Goal: Task Accomplishment & Management: Manage account settings

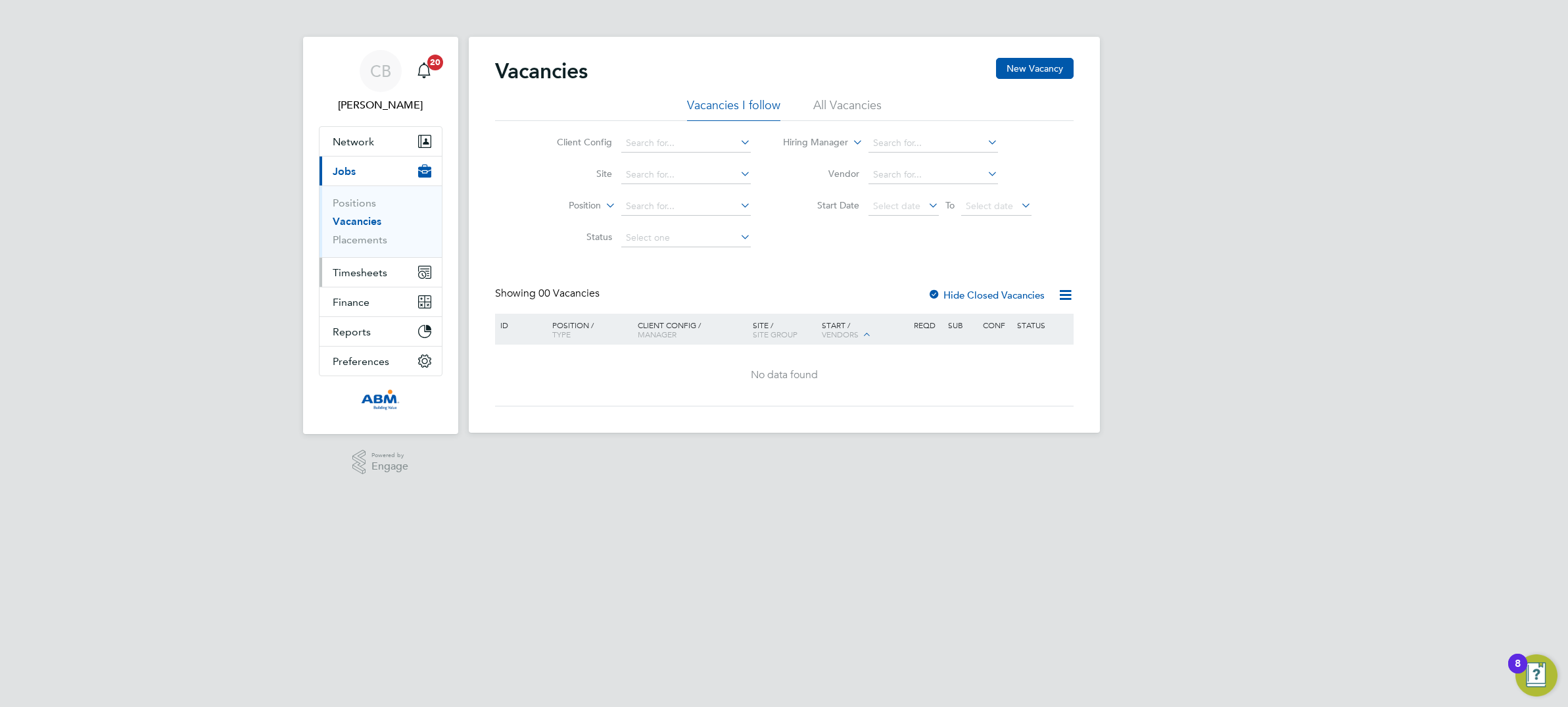
click at [364, 271] on span "Timesheets" at bounding box center [360, 272] width 55 height 12
click at [360, 235] on link "Timesheets" at bounding box center [360, 232] width 55 height 12
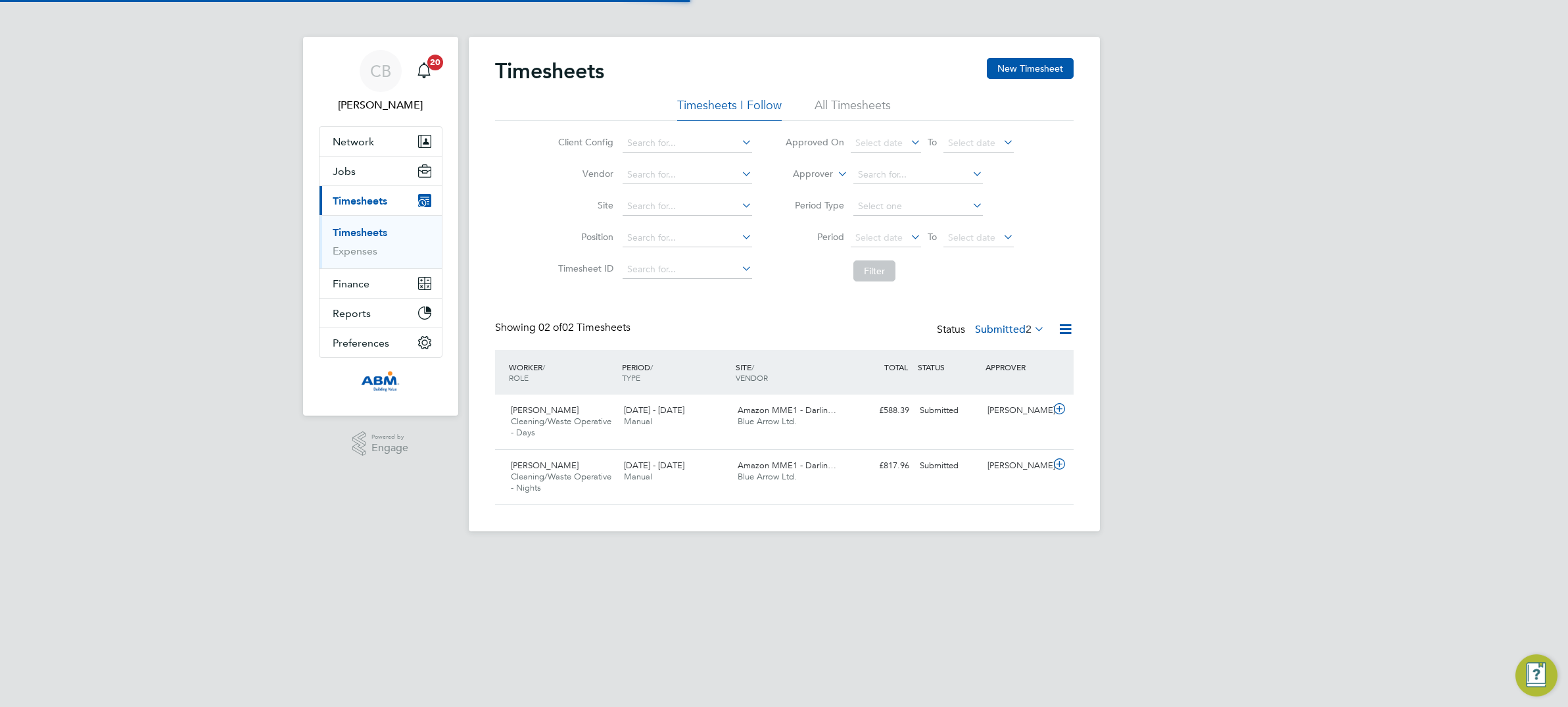
scroll to position [33, 113]
click at [1058, 411] on icon at bounding box center [1059, 408] width 16 height 10
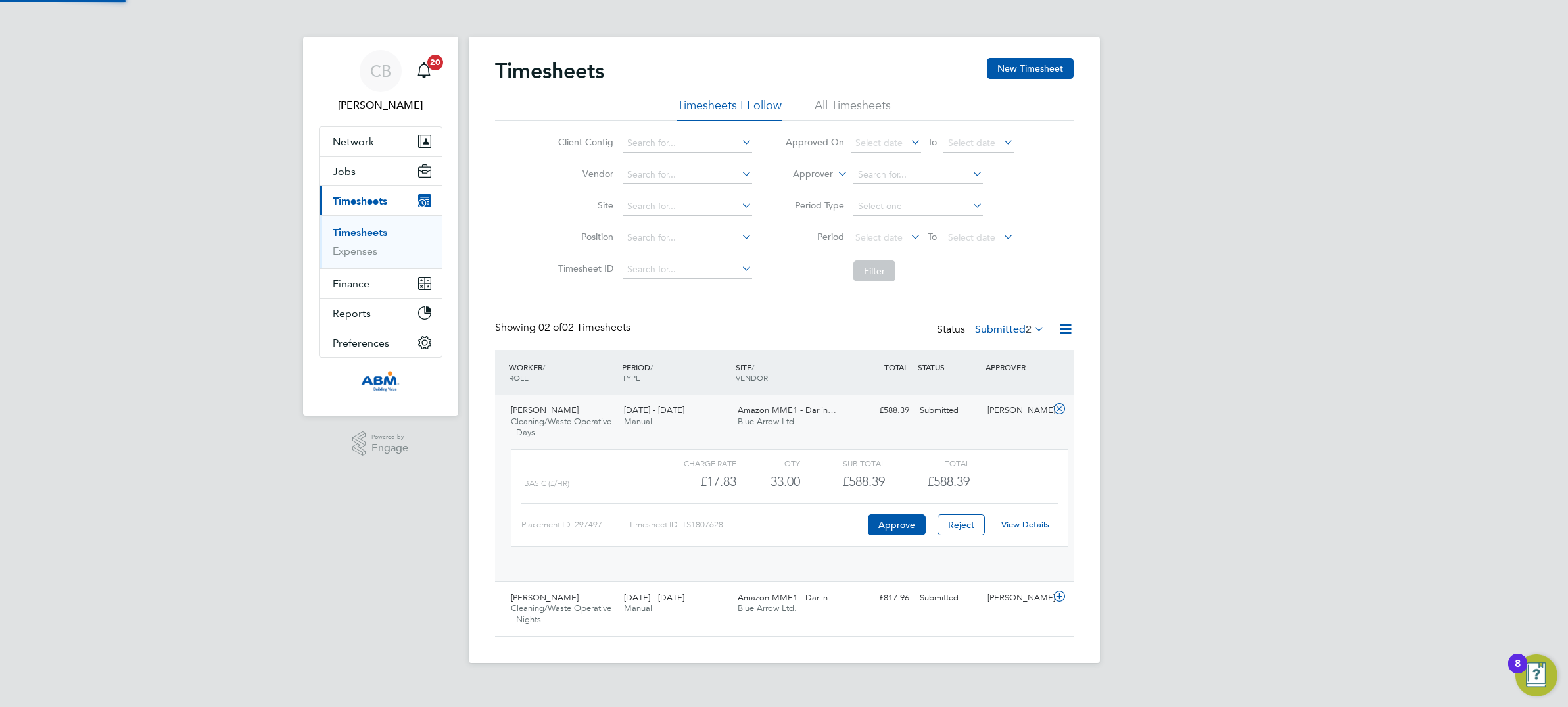
scroll to position [22, 129]
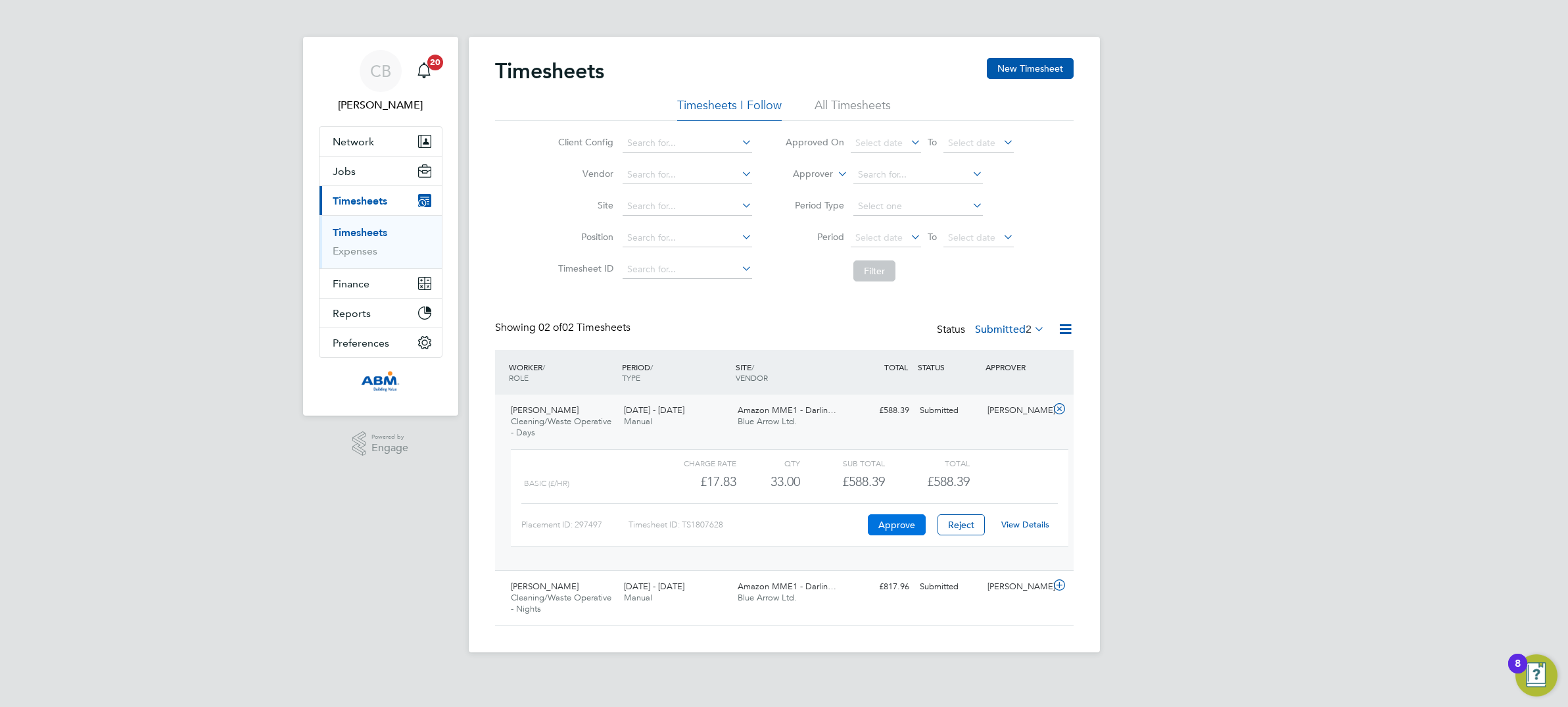
click at [893, 528] on button "Approve" at bounding box center [896, 525] width 58 height 21
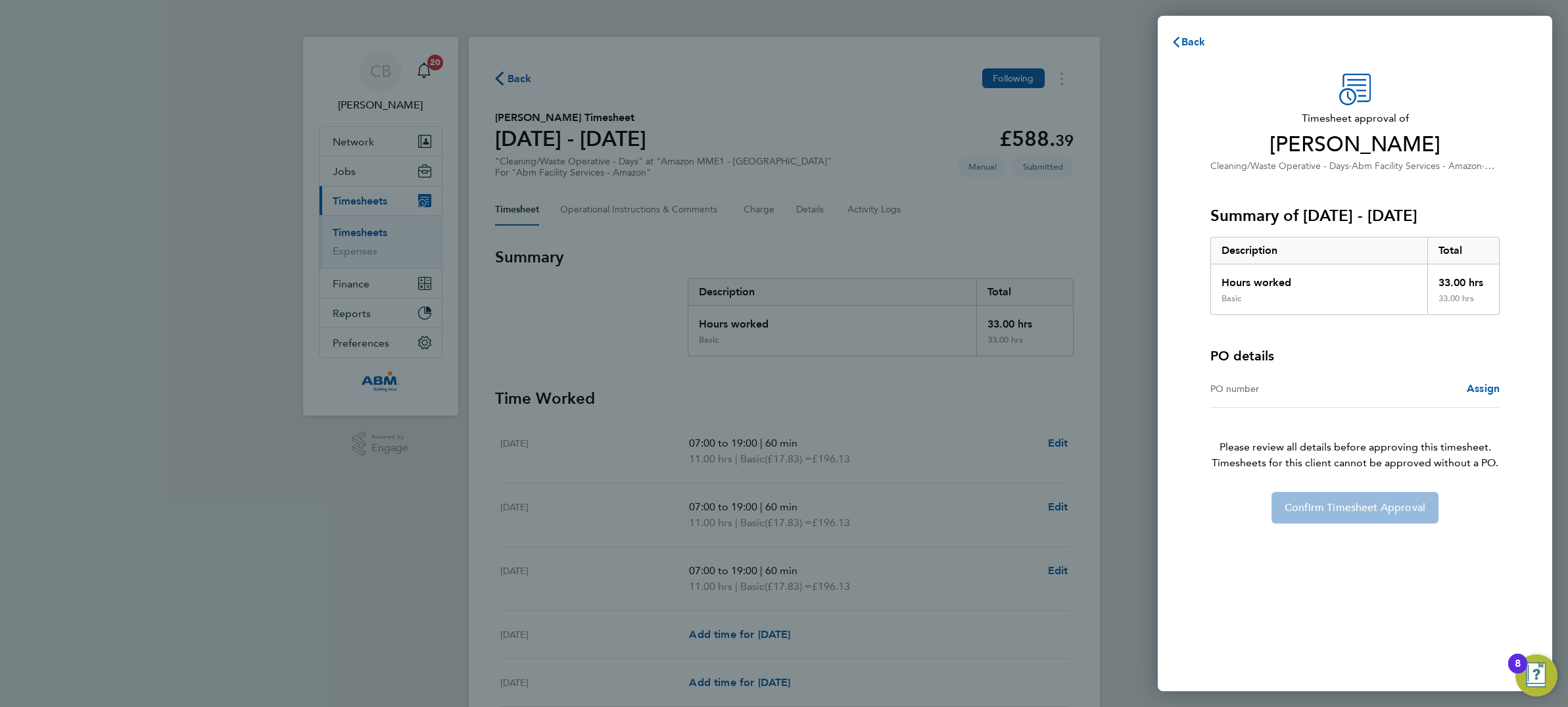
click at [1276, 388] on div "PO number" at bounding box center [1283, 388] width 145 height 16
click at [1478, 386] on span "Assign" at bounding box center [1483, 388] width 33 height 12
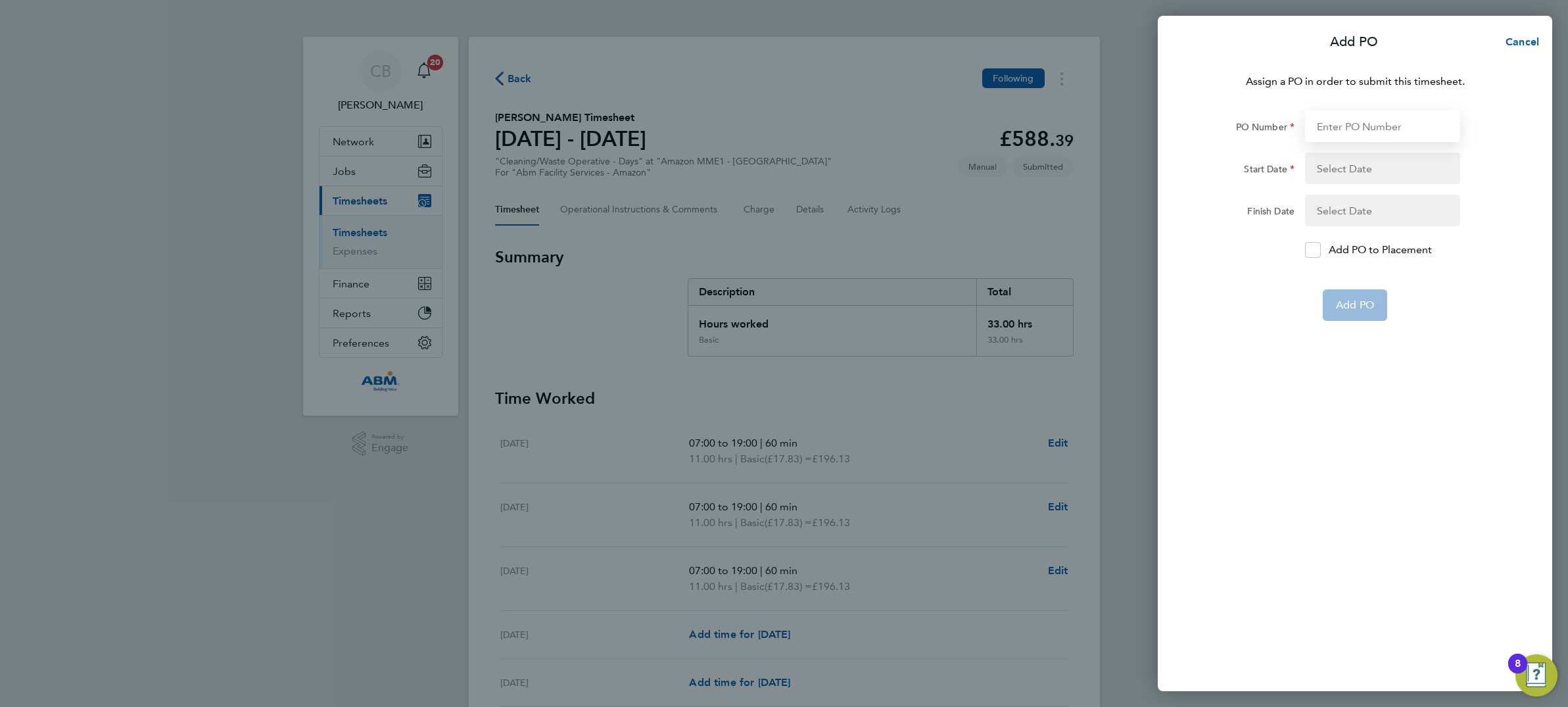
click at [1340, 120] on input "PO Number" at bounding box center [1383, 126] width 155 height 31
type input "642"
type input "774"
click at [1337, 125] on input "PO Number" at bounding box center [1383, 126] width 155 height 31
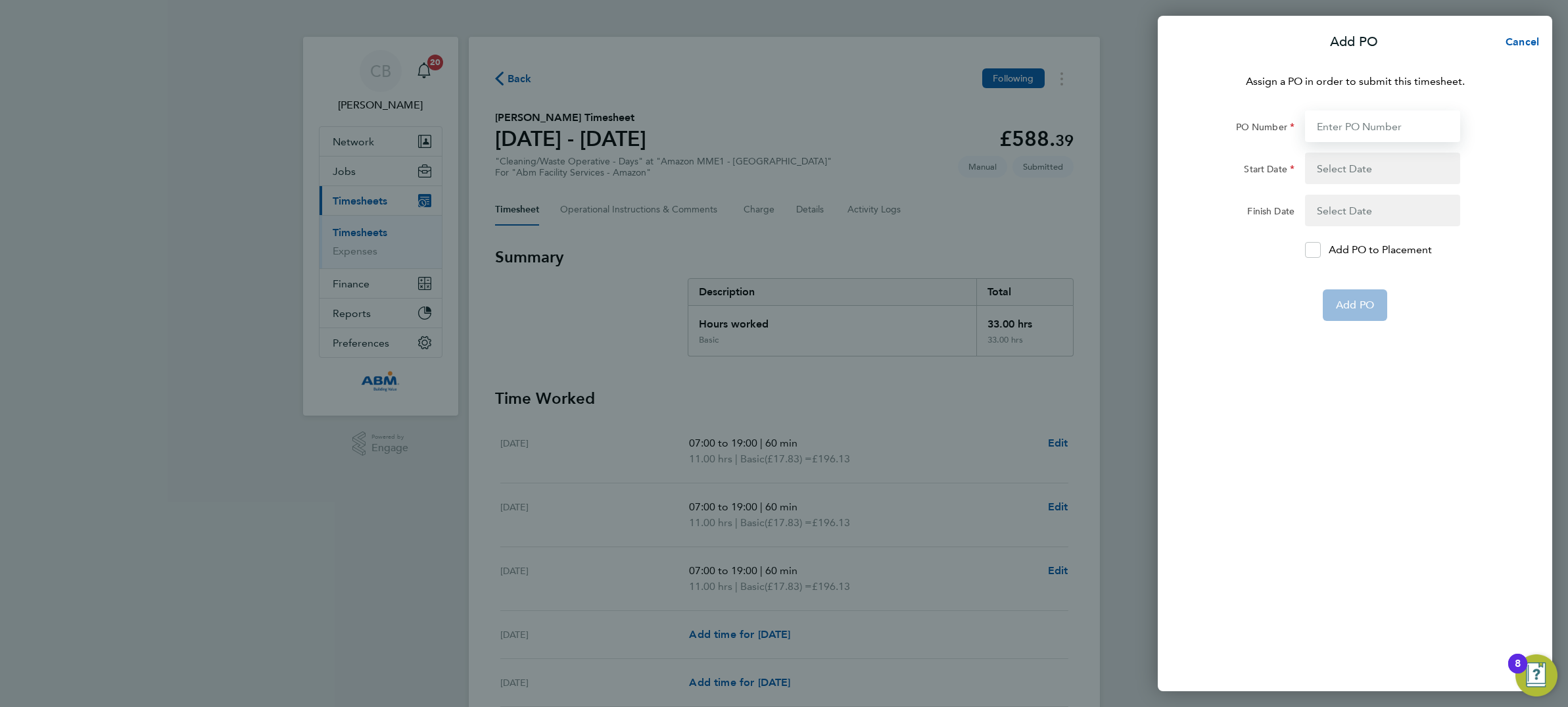
click at [1337, 125] on input "PO Number" at bounding box center [1383, 126] width 155 height 31
type input "642"
click at [1346, 122] on input "PO Number" at bounding box center [1383, 126] width 155 height 31
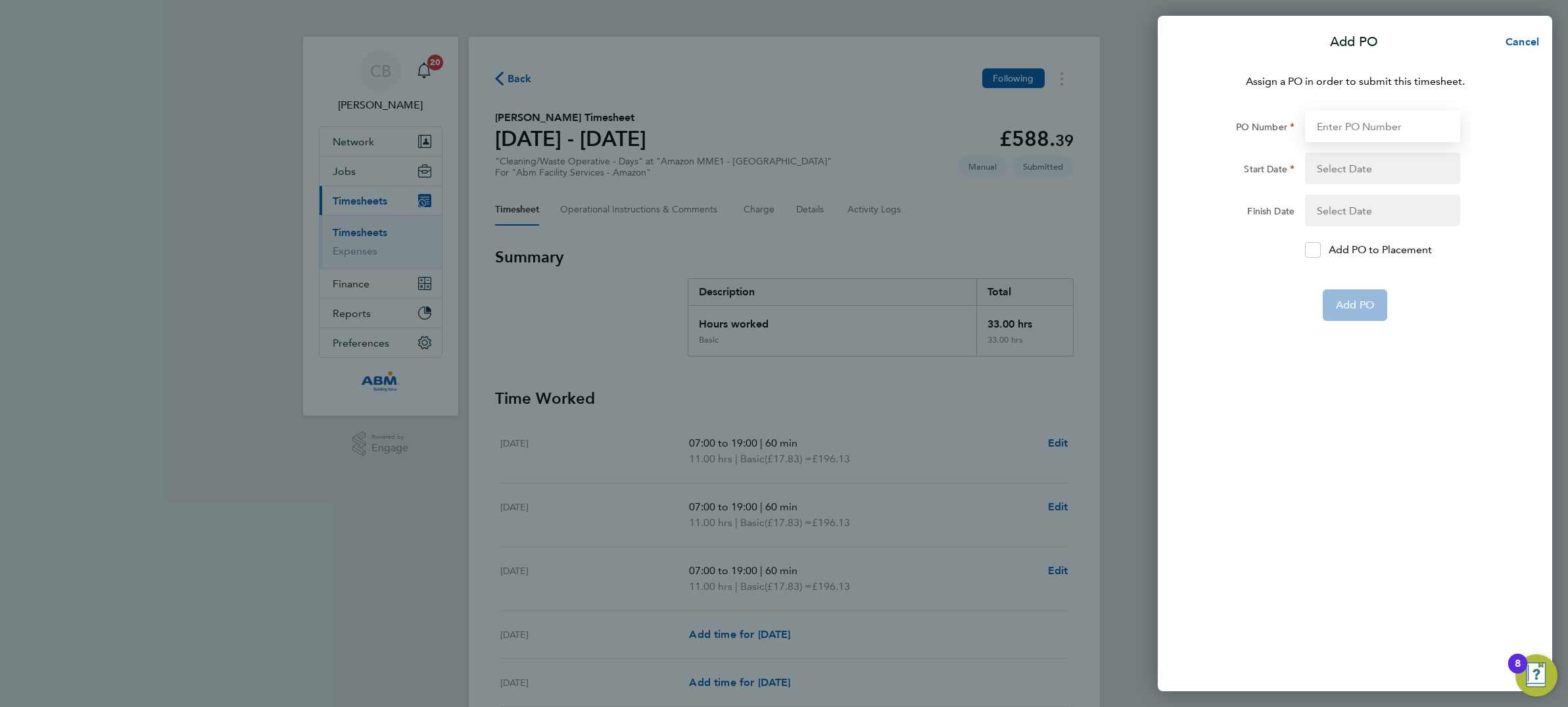
click at [1345, 122] on input "PO Number" at bounding box center [1383, 126] width 155 height 31
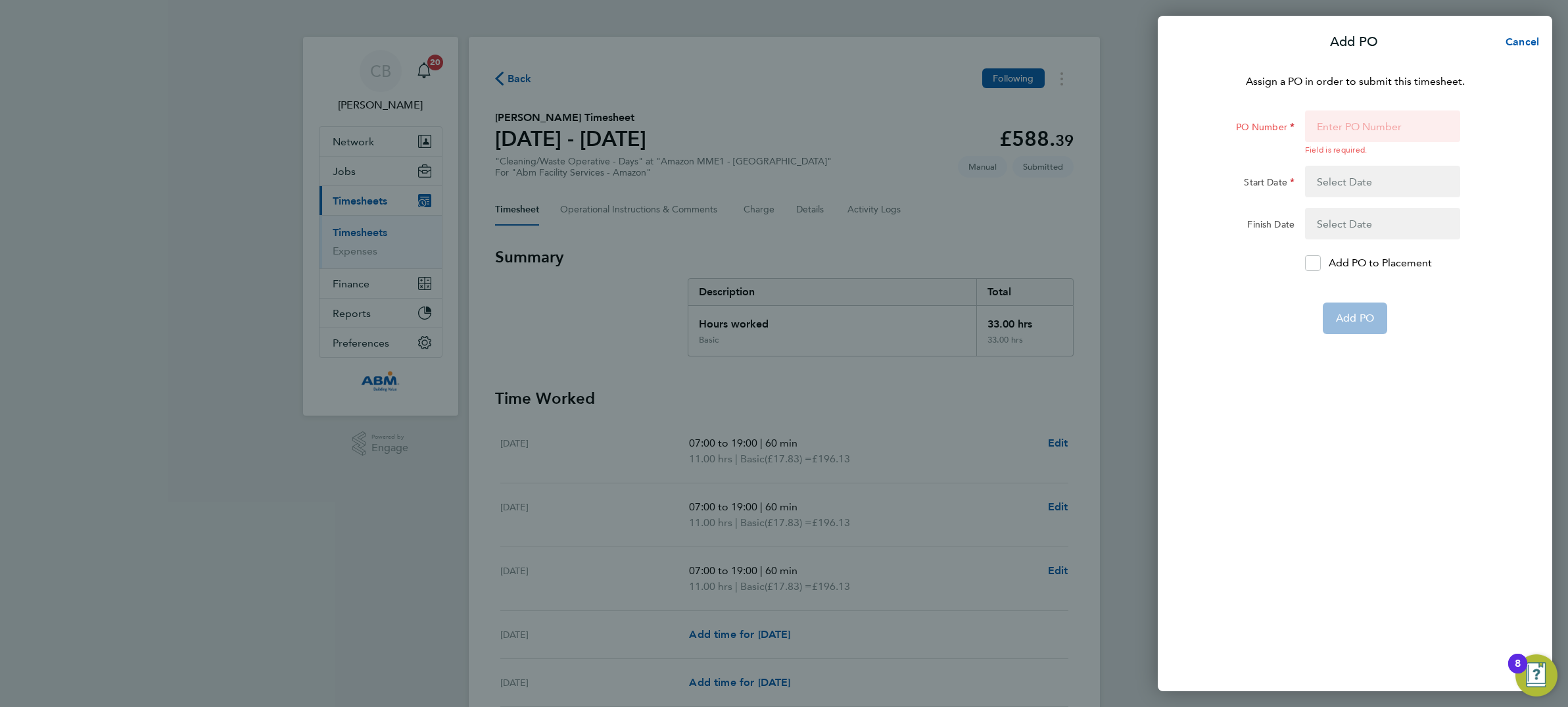
click at [1373, 203] on form "PO Number Field is required. Start Date Finish Date Add PO to Placement Add PO" at bounding box center [1354, 222] width 320 height 224
click at [1337, 125] on input "PO Number" at bounding box center [1383, 126] width 155 height 31
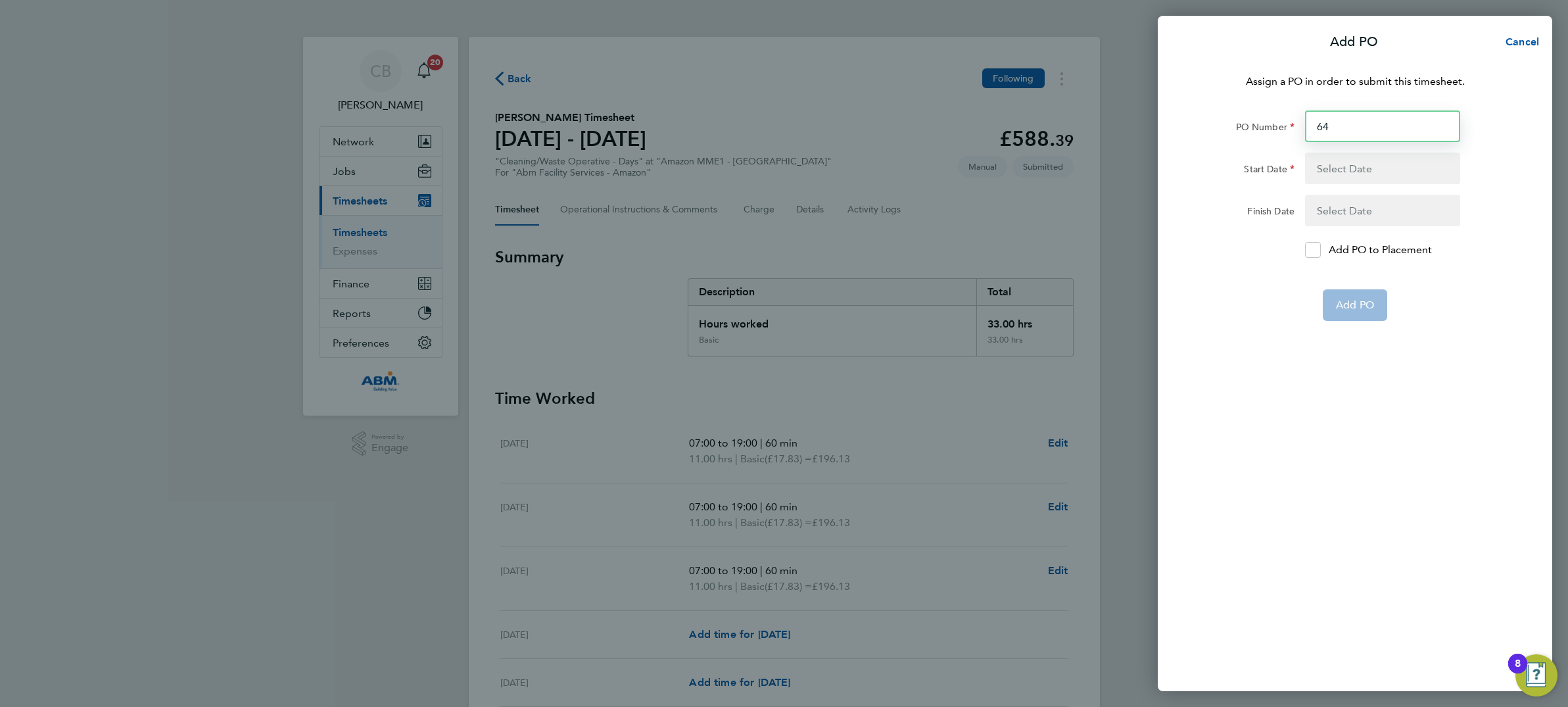
type input "642"
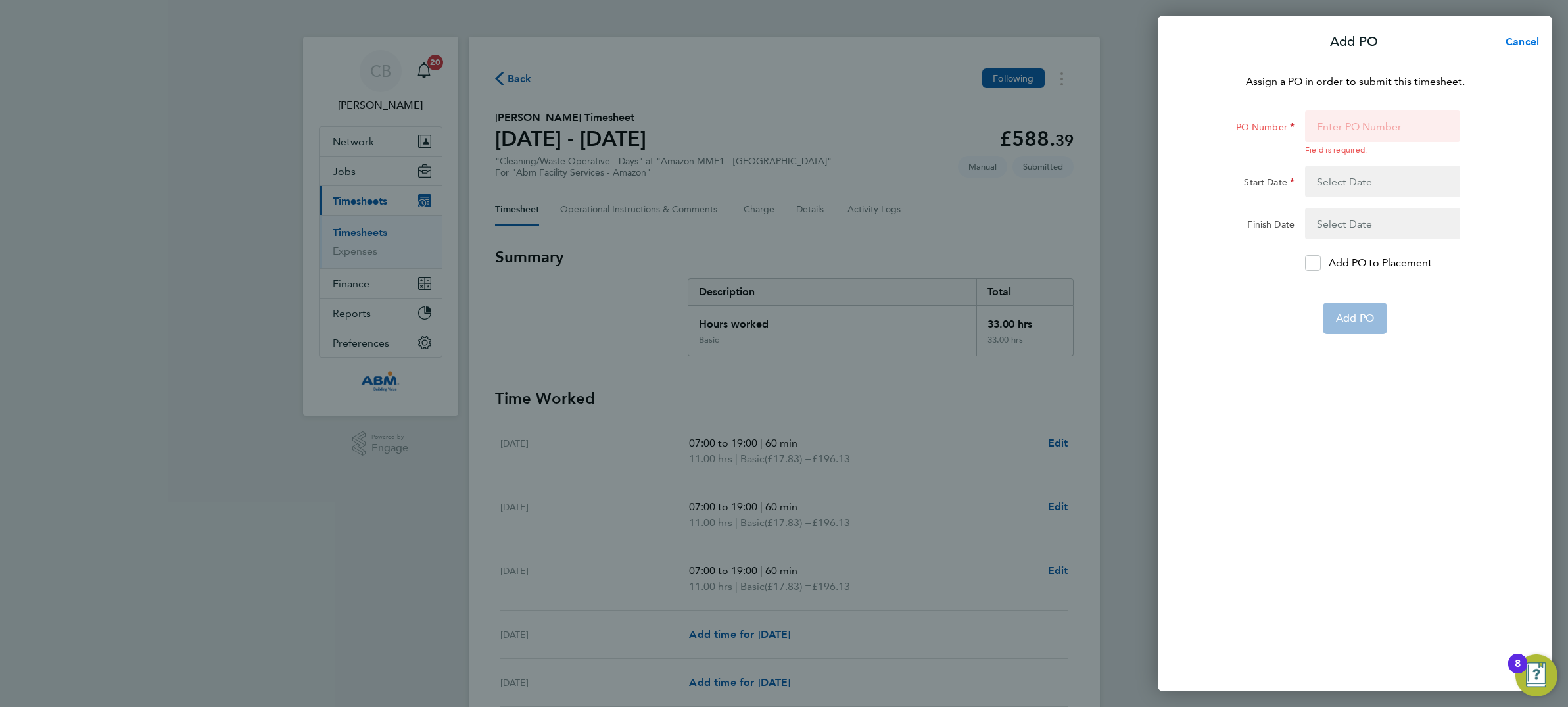
click at [1525, 41] on span "Cancel" at bounding box center [1521, 42] width 38 height 12
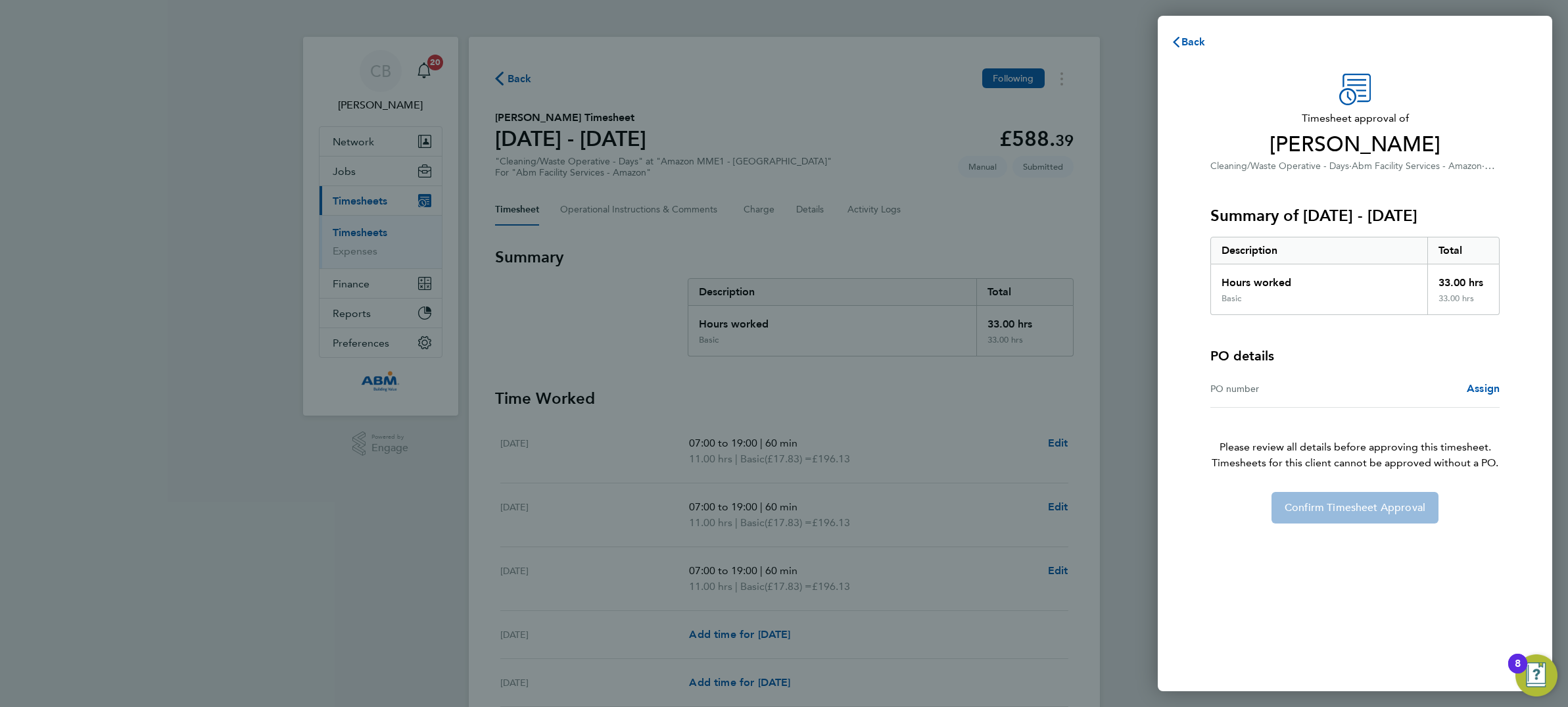
click at [1248, 385] on div "PO number" at bounding box center [1283, 388] width 145 height 16
click at [1261, 386] on div "PO number" at bounding box center [1283, 388] width 145 height 16
click at [1481, 389] on span "Assign" at bounding box center [1483, 388] width 33 height 12
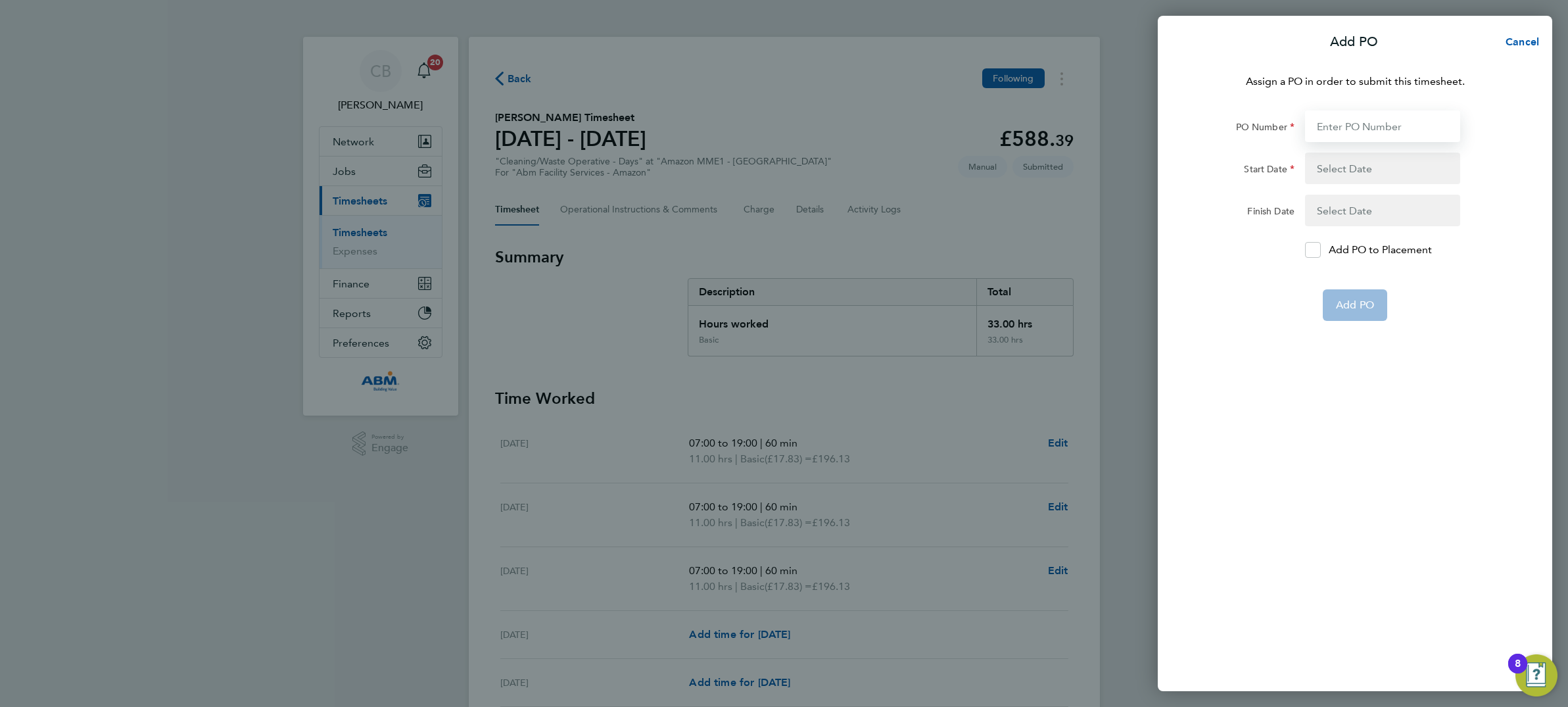
click at [1348, 123] on input "PO Number" at bounding box center [1383, 126] width 155 height 31
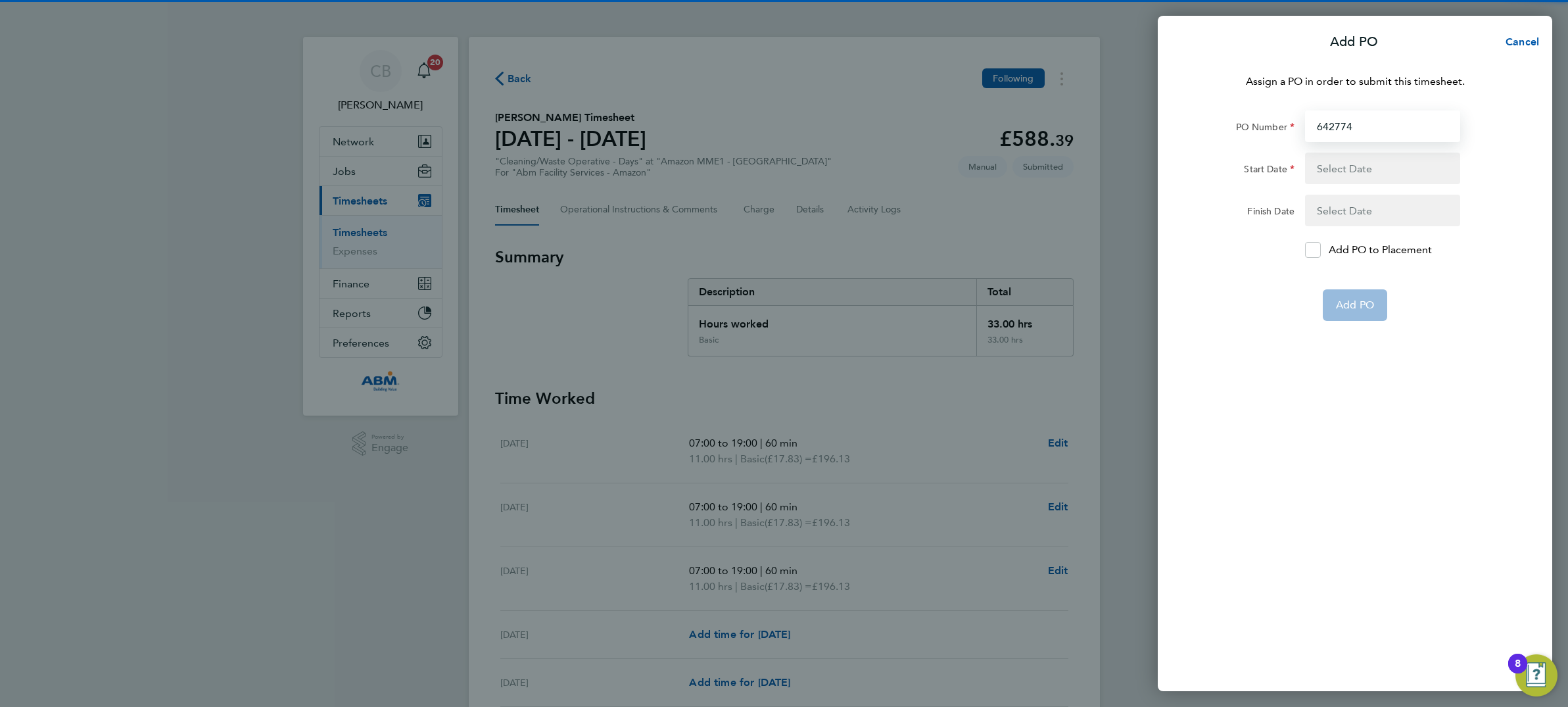
type input "642774"
click at [1353, 169] on button "button" at bounding box center [1383, 167] width 155 height 31
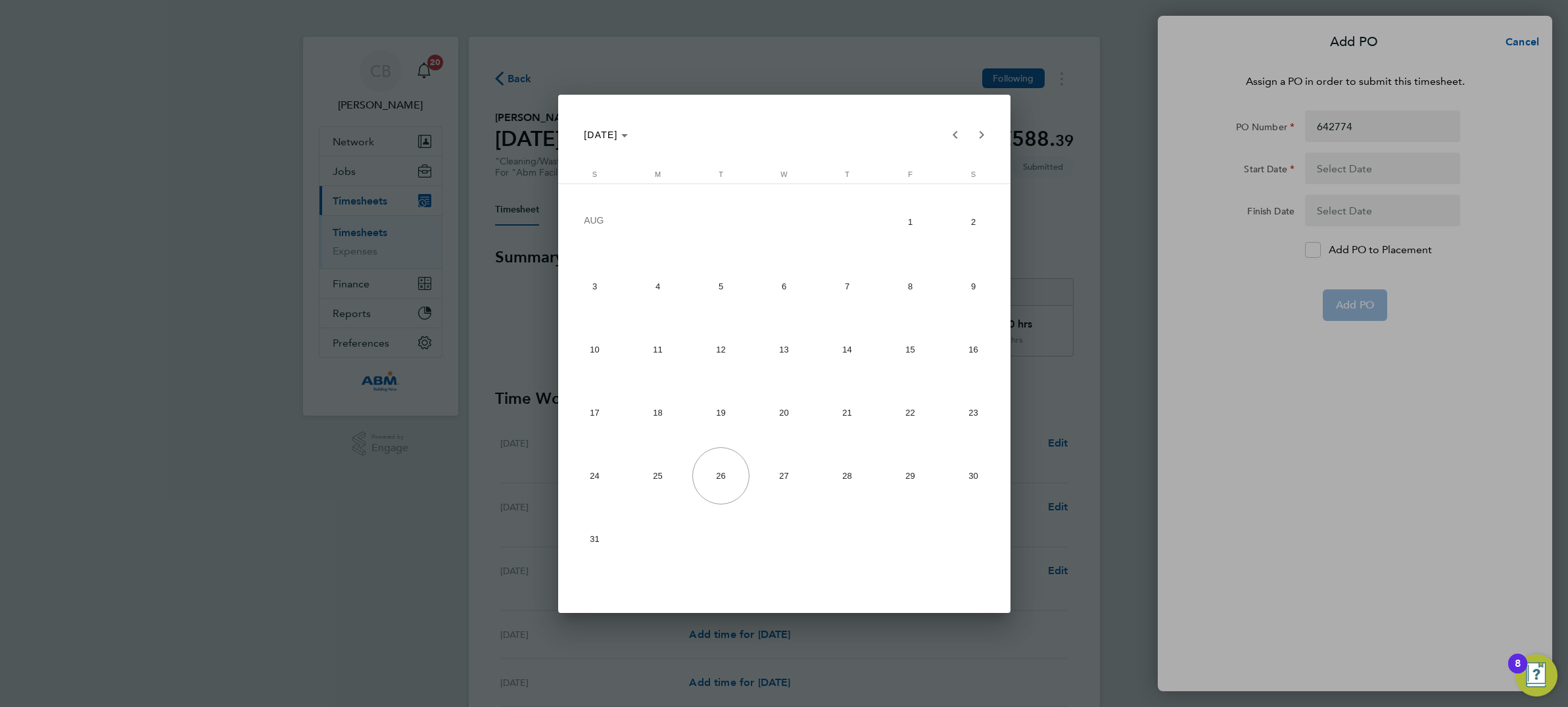
drag, startPoint x: 970, startPoint y: 380, endPoint x: 956, endPoint y: 344, distance: 38.6
click at [956, 344] on span "16" at bounding box center [974, 349] width 57 height 57
type input "[DATE]"
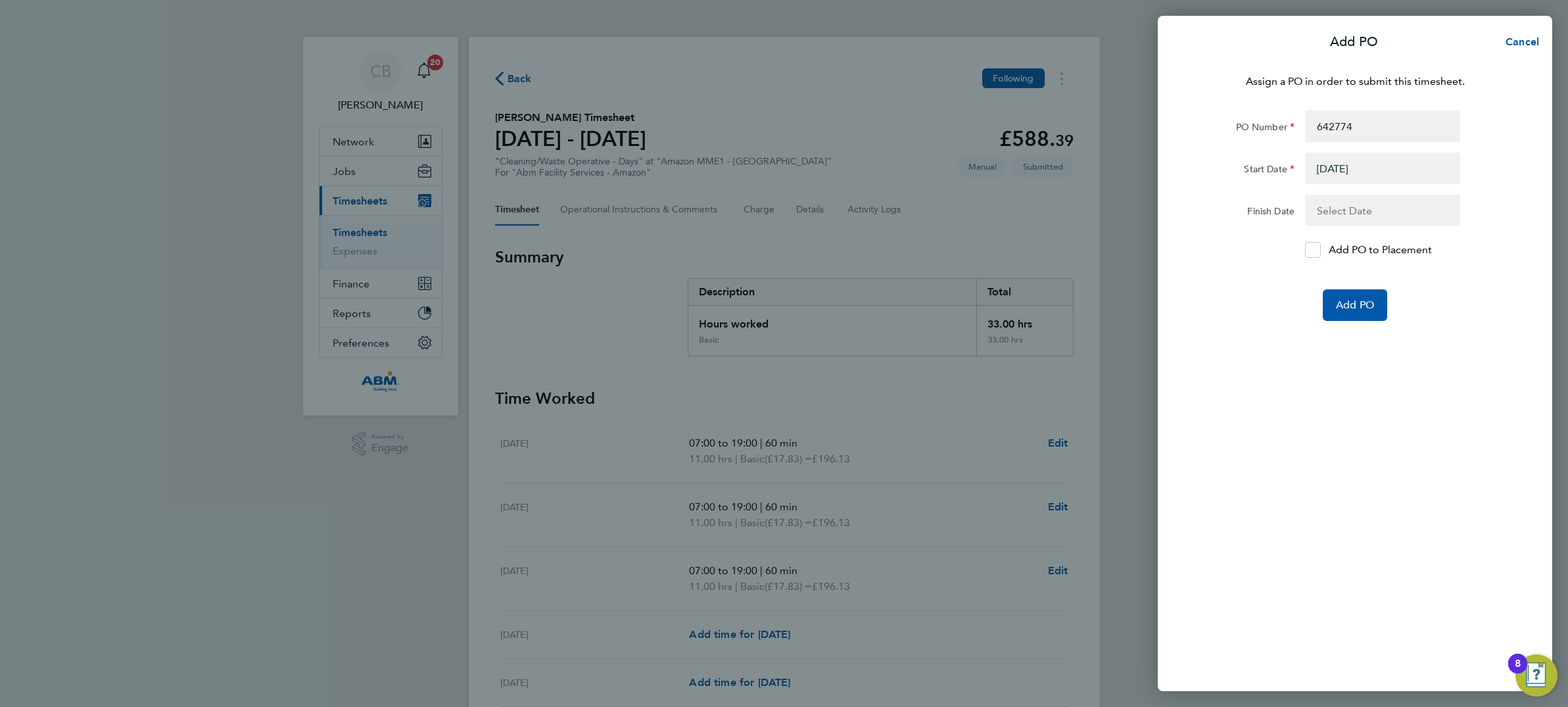
click at [1328, 205] on button "button" at bounding box center [1383, 210] width 155 height 31
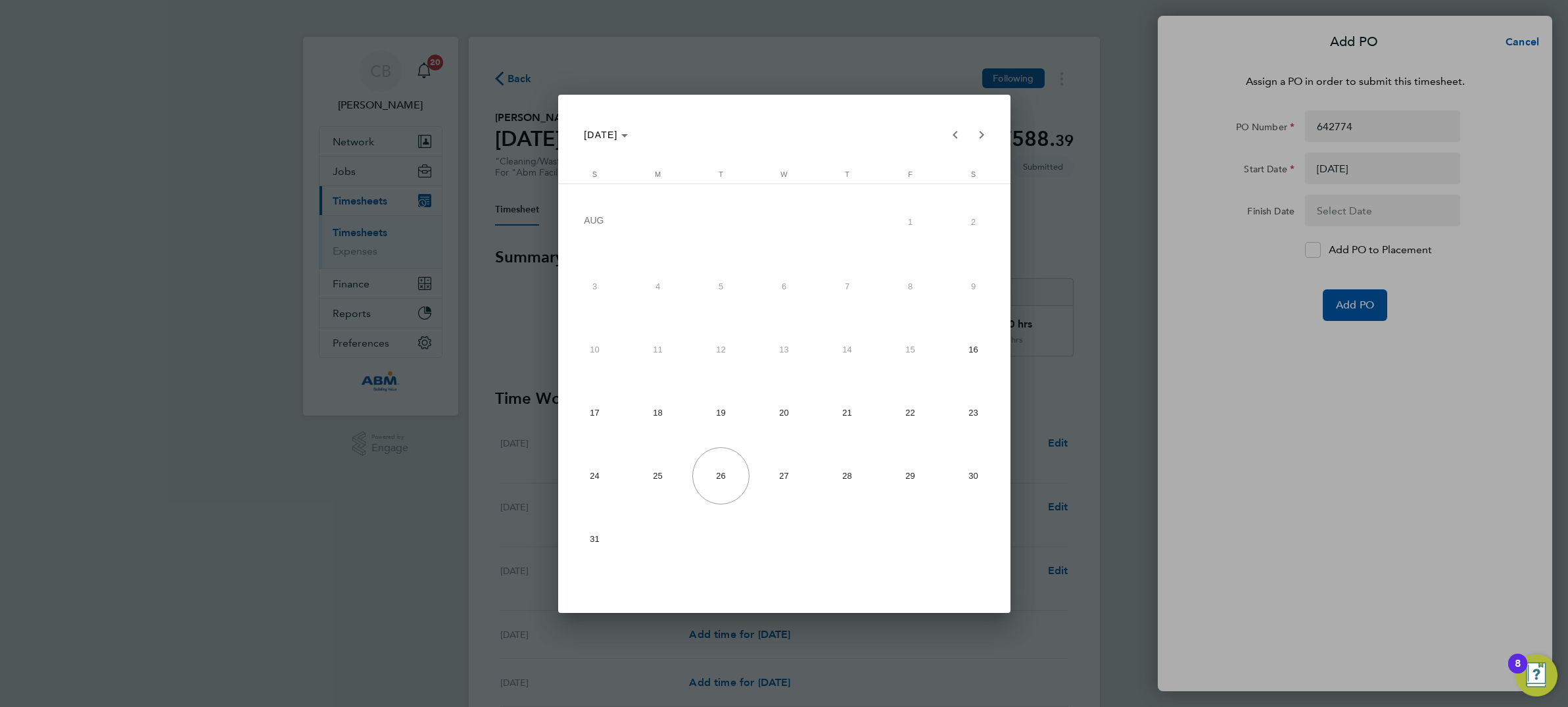
click at [970, 420] on span "23" at bounding box center [974, 412] width 57 height 57
type input "[DATE]"
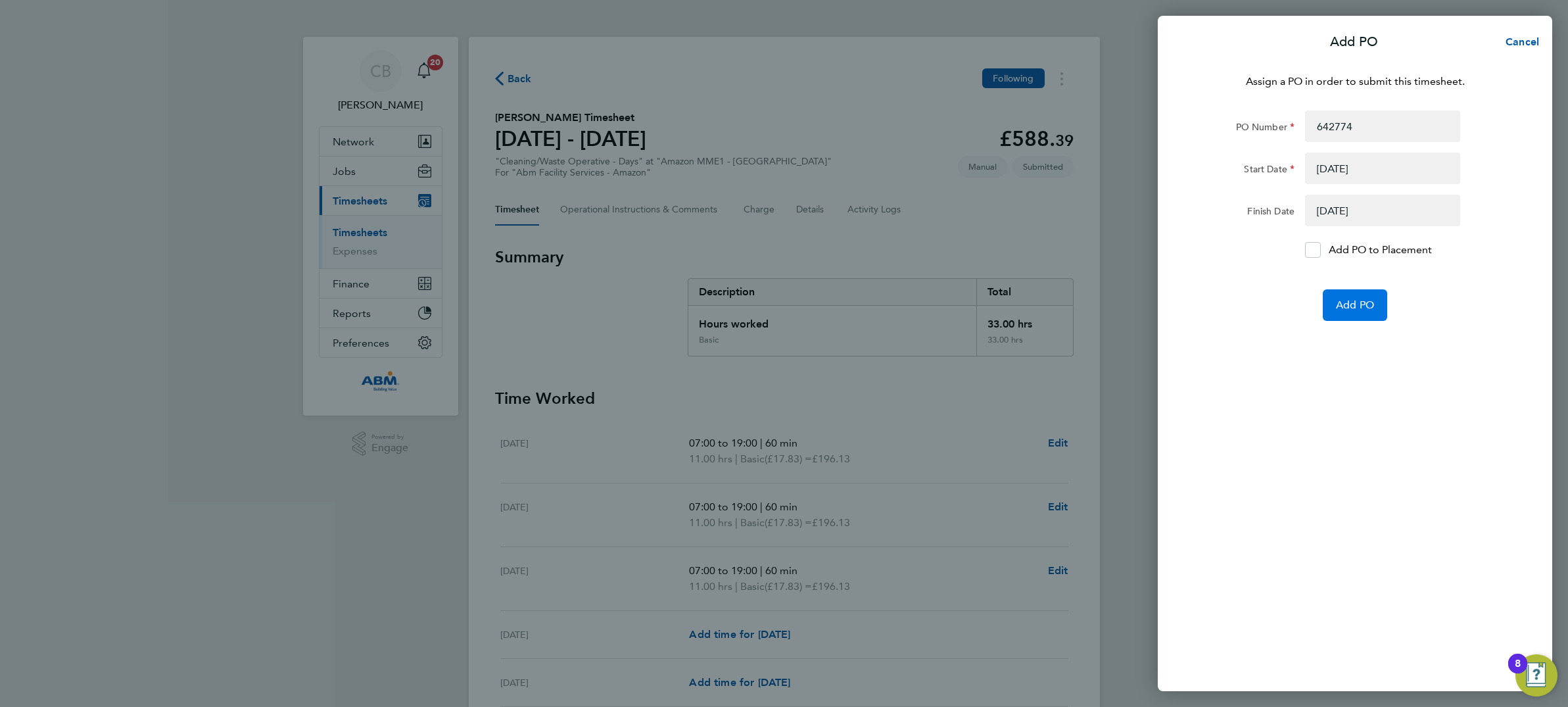
click at [1359, 302] on span "Add PO" at bounding box center [1355, 305] width 38 height 13
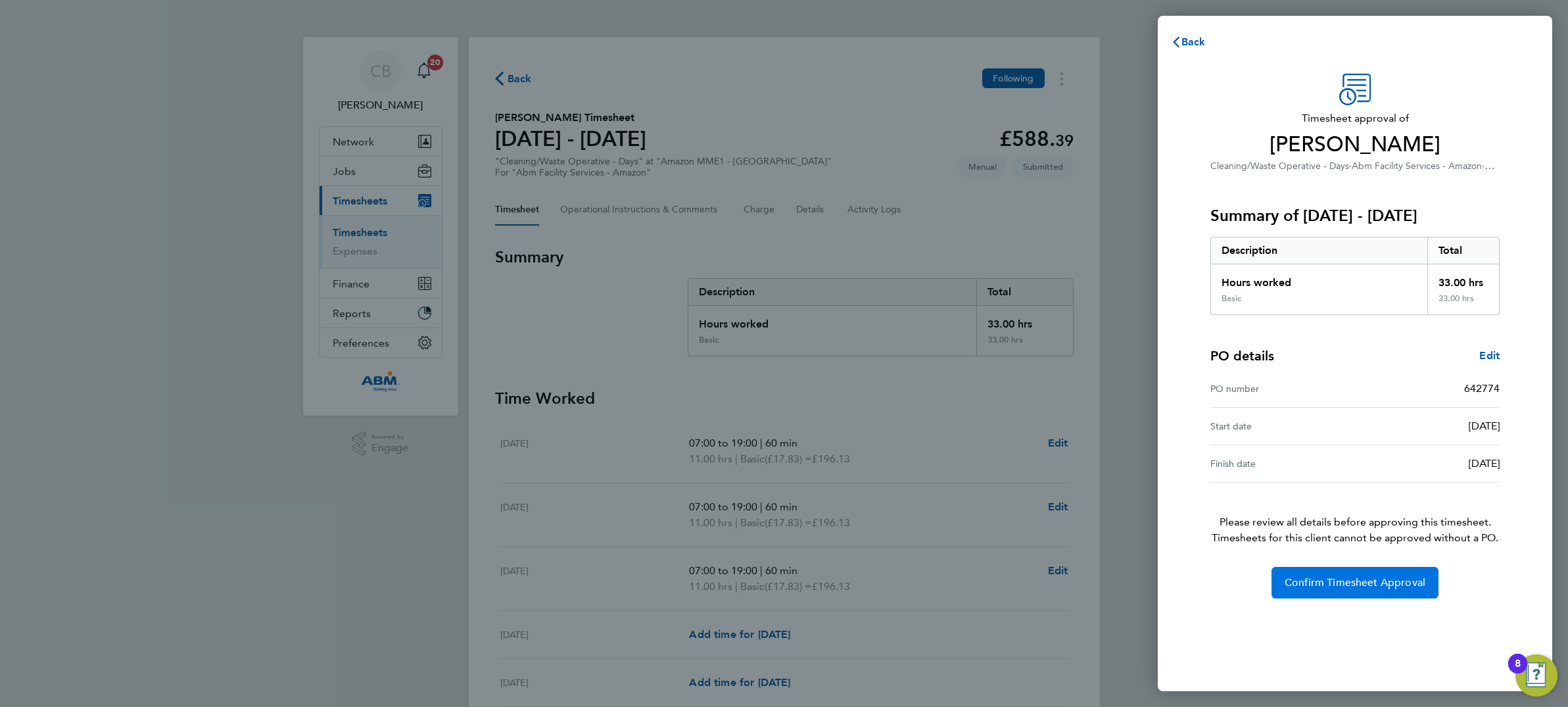
click at [1377, 574] on button "Confirm Timesheet Approval" at bounding box center [1354, 582] width 167 height 31
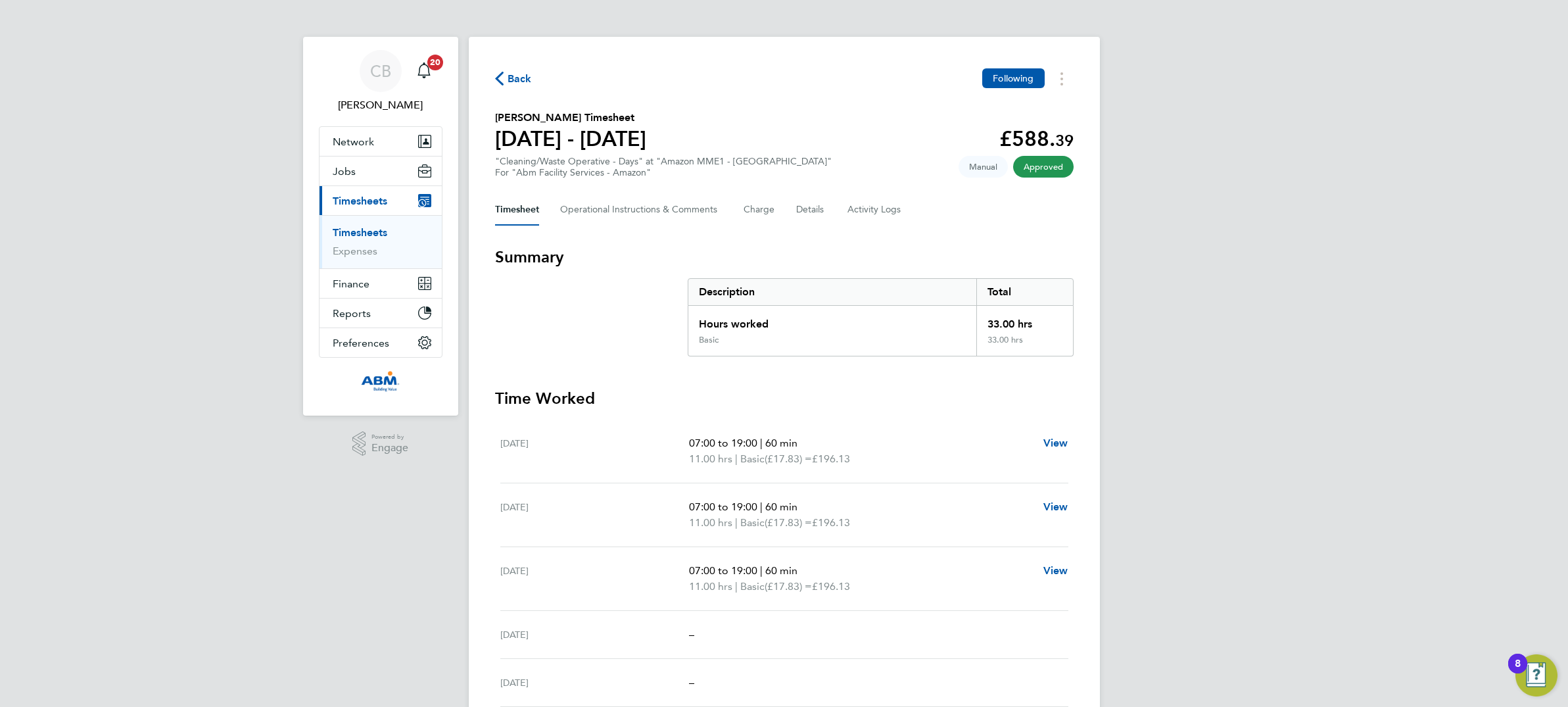
click at [372, 224] on ul "Timesheets Expenses" at bounding box center [380, 241] width 122 height 53
click at [373, 233] on link "Timesheets" at bounding box center [360, 232] width 55 height 12
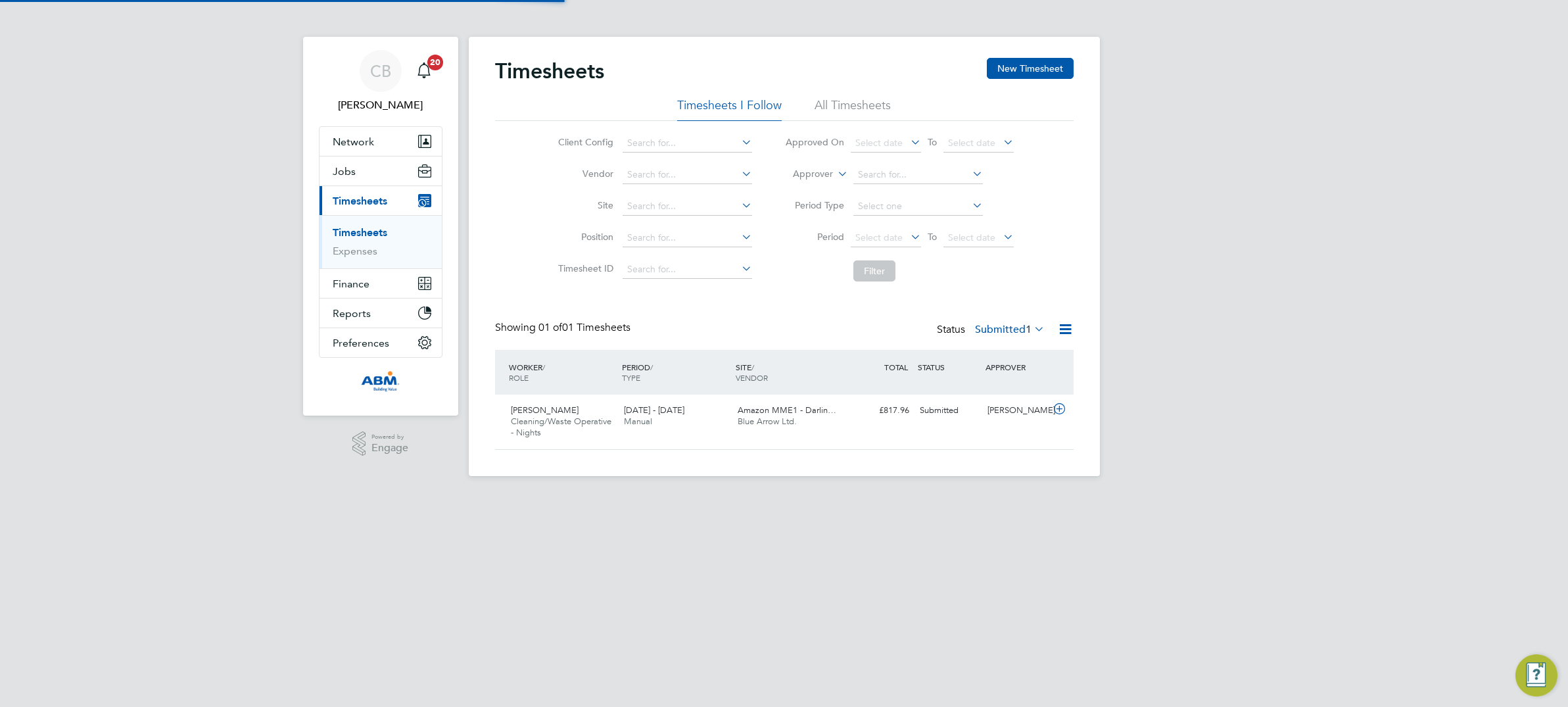
scroll to position [33, 113]
click at [1060, 412] on icon at bounding box center [1059, 408] width 16 height 10
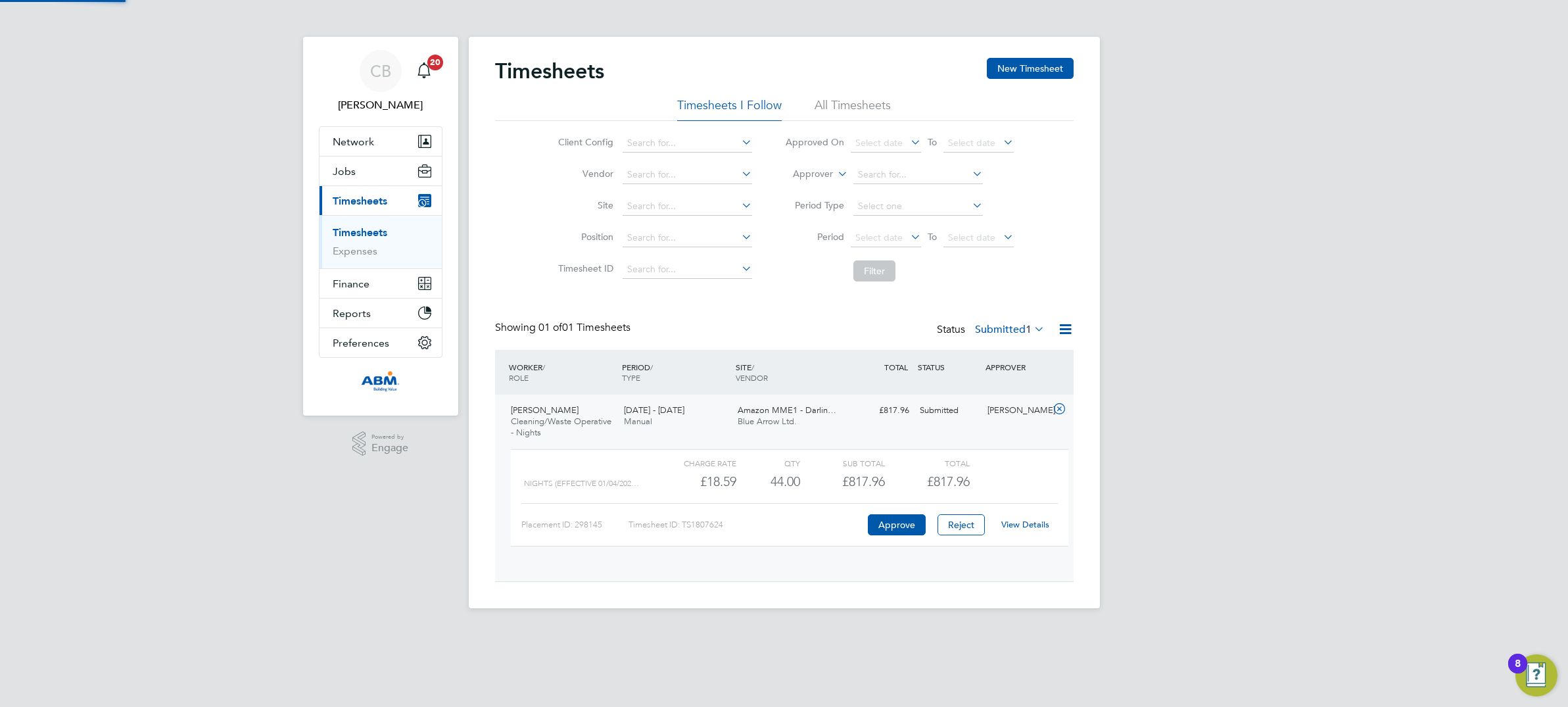
scroll to position [22, 129]
click at [893, 521] on button "Approve" at bounding box center [896, 525] width 58 height 21
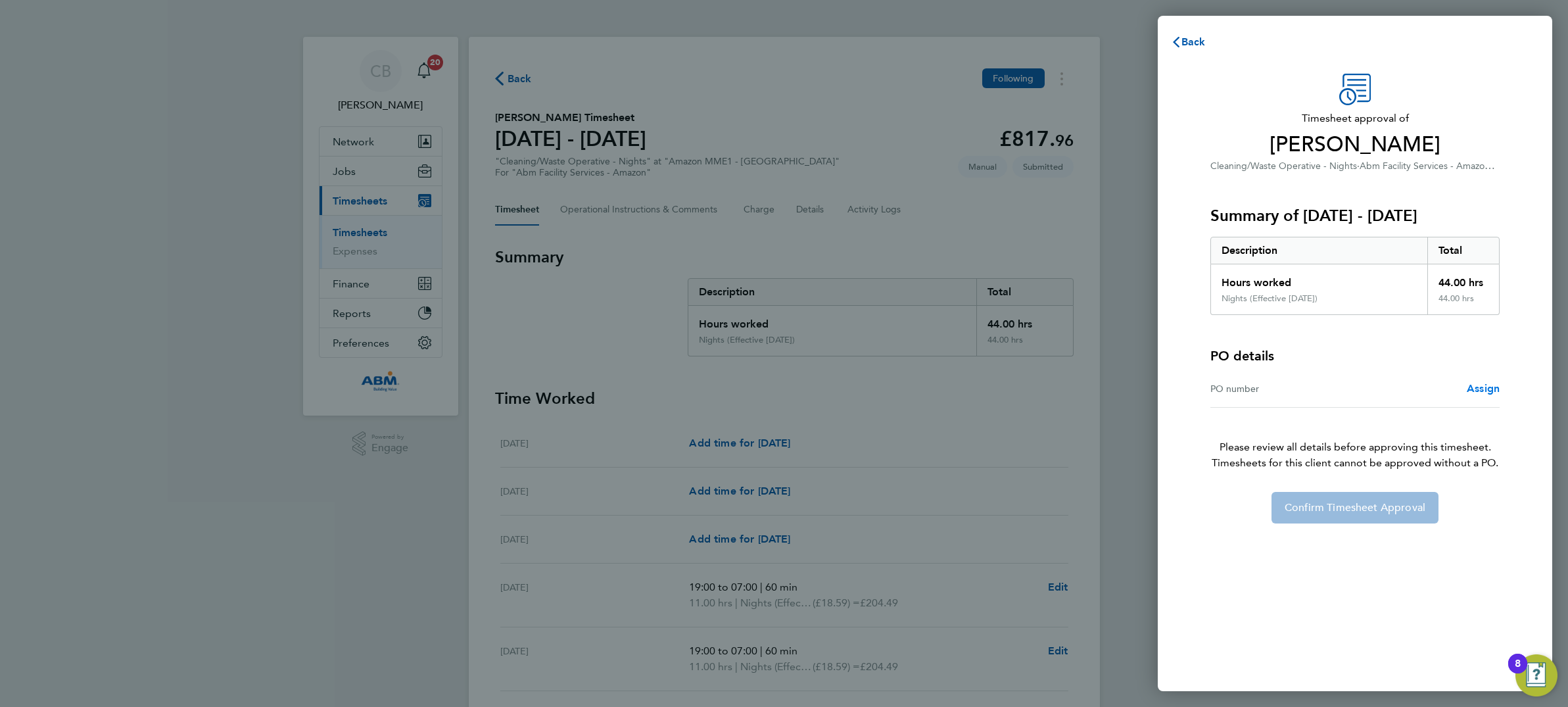
click at [1477, 386] on span "Assign" at bounding box center [1483, 388] width 33 height 12
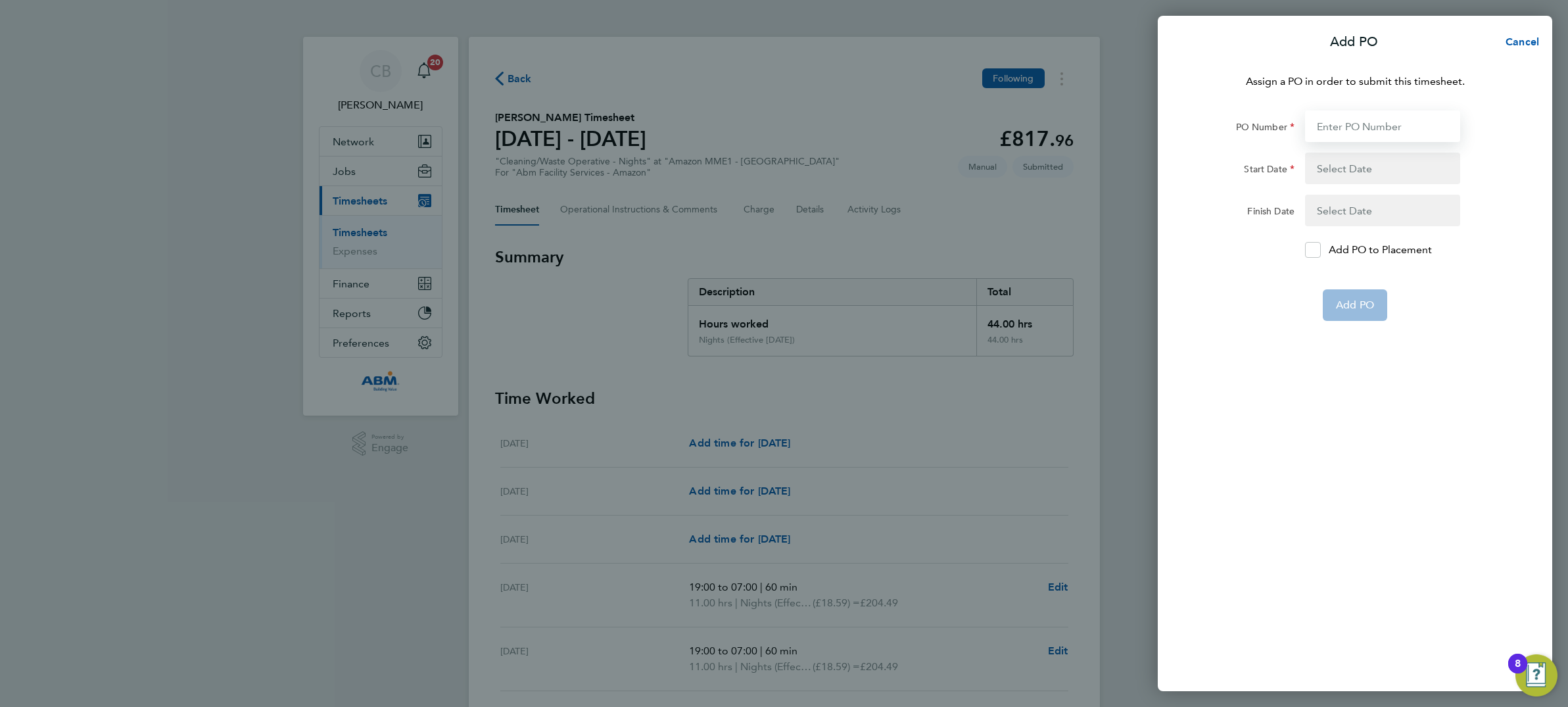
click at [1357, 127] on input "PO Number" at bounding box center [1383, 126] width 155 height 31
click at [1347, 127] on input "PO Number" at bounding box center [1383, 126] width 155 height 31
click at [1331, 127] on input "PO Number" at bounding box center [1383, 126] width 155 height 31
click at [1330, 124] on input "PO Number" at bounding box center [1383, 126] width 155 height 31
type input "642774"
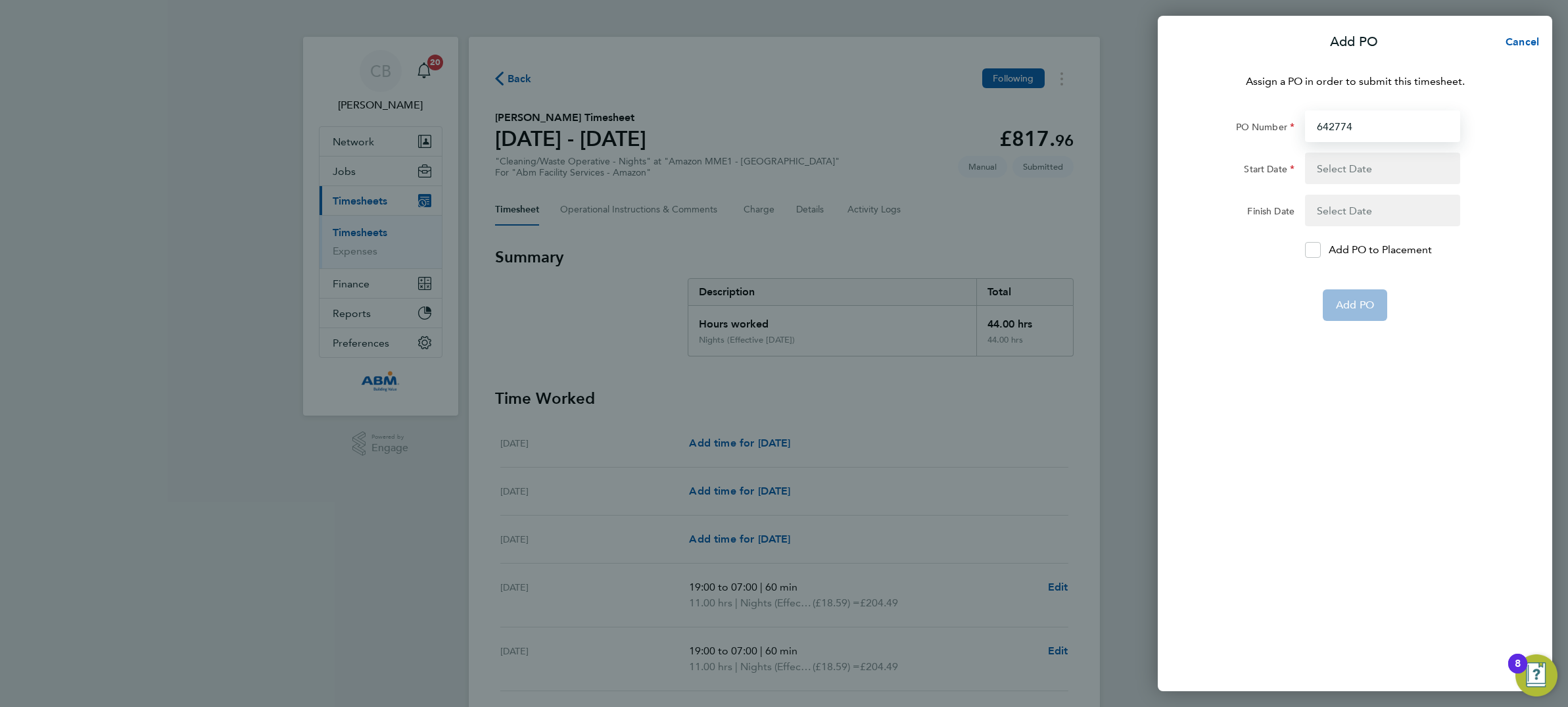
type input "[DATE]"
type input "642774"
click at [1370, 278] on span "Add PO" at bounding box center [1355, 273] width 38 height 13
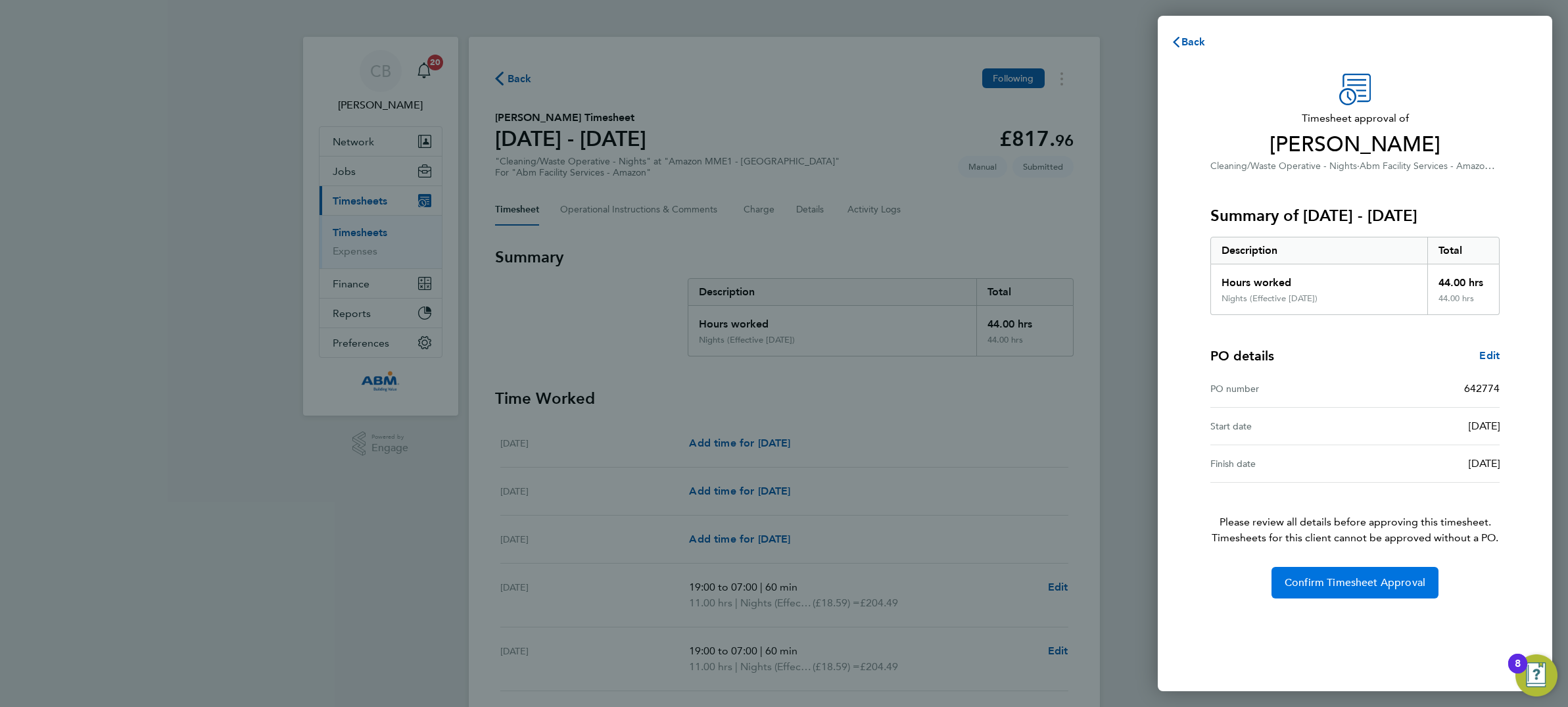
click at [1377, 575] on button "Confirm Timesheet Approval" at bounding box center [1354, 582] width 167 height 31
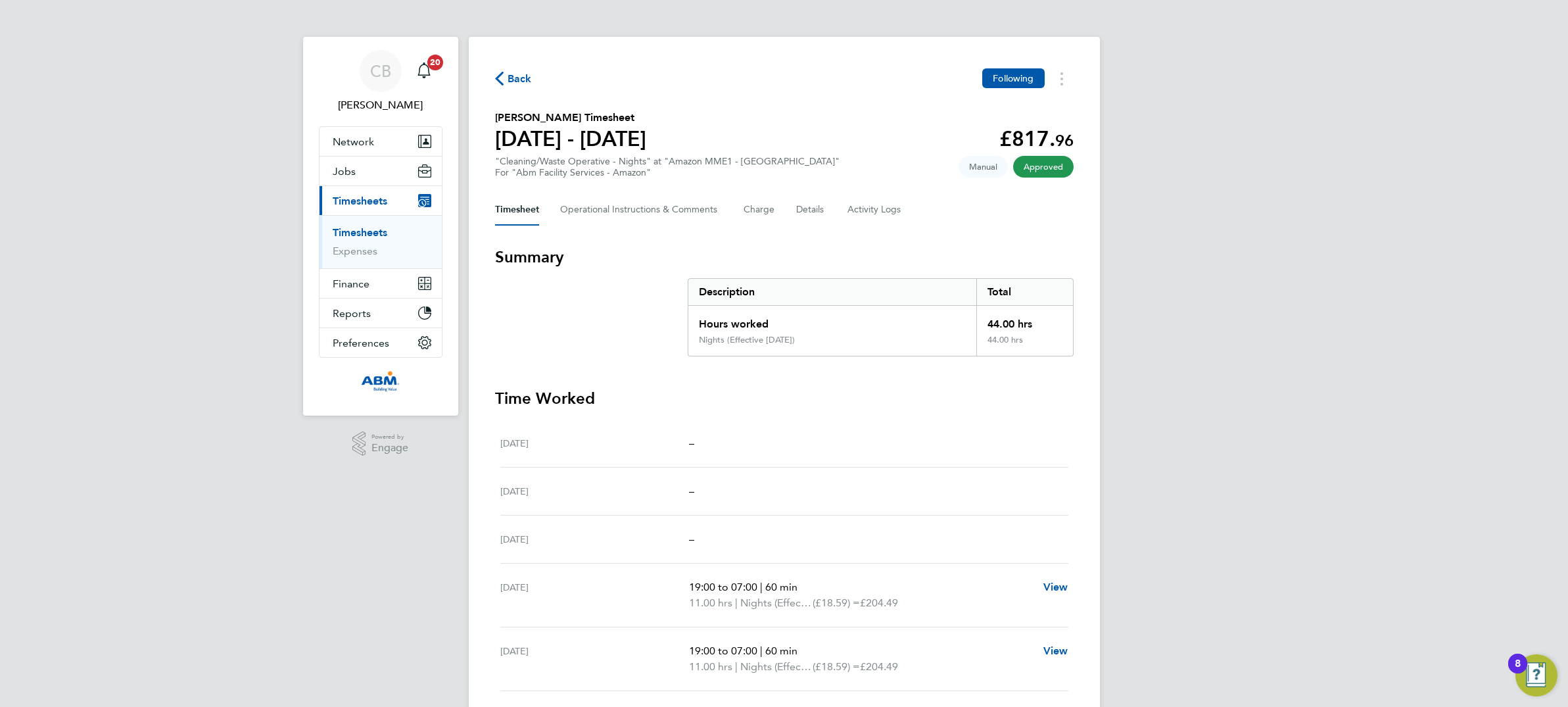
click at [367, 232] on link "Timesheets" at bounding box center [360, 232] width 55 height 12
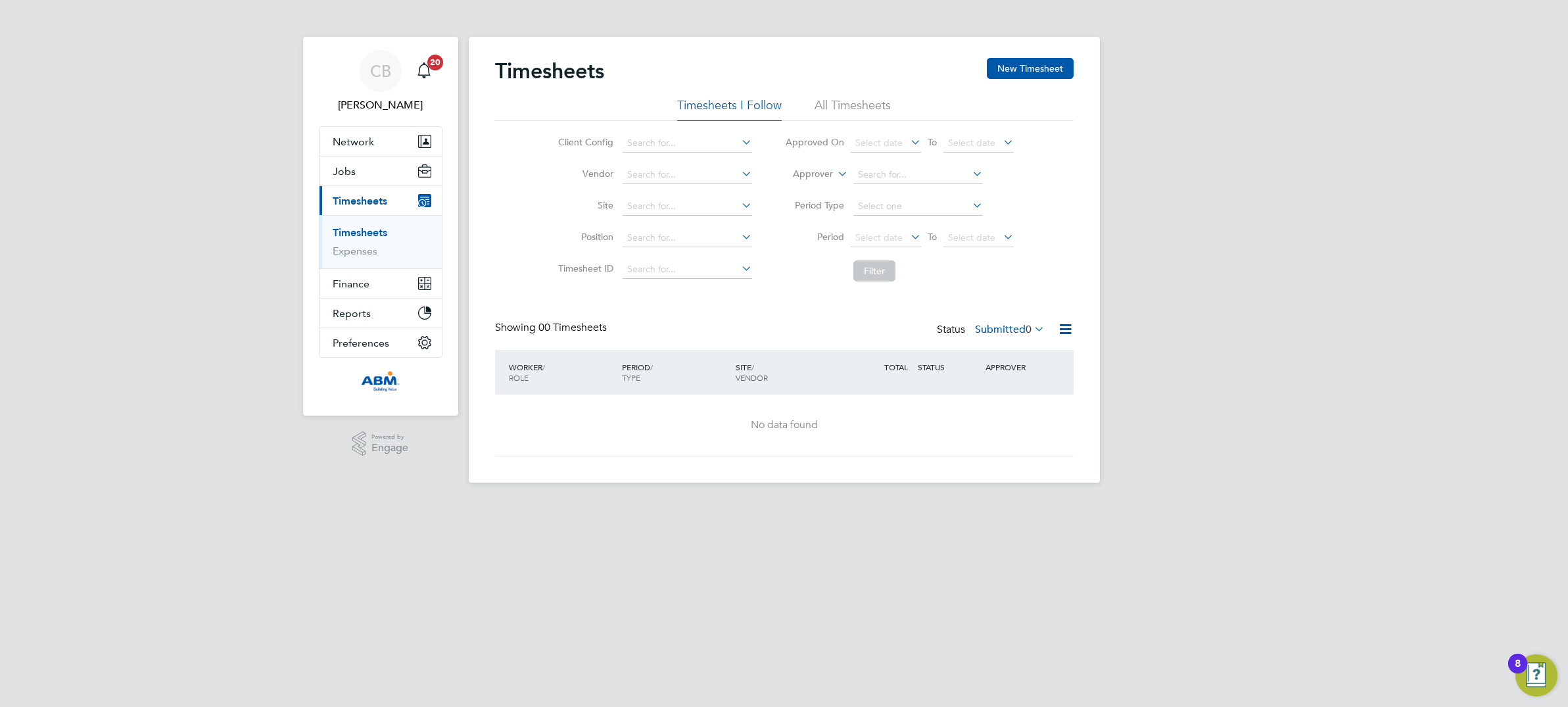
click at [526, 504] on html "CB [PERSON_NAME] Notifications 20 Applications: Network Sites Workers Jobs Posi…" at bounding box center [784, 251] width 1568 height 504
